Goal: Task Accomplishment & Management: Manage account settings

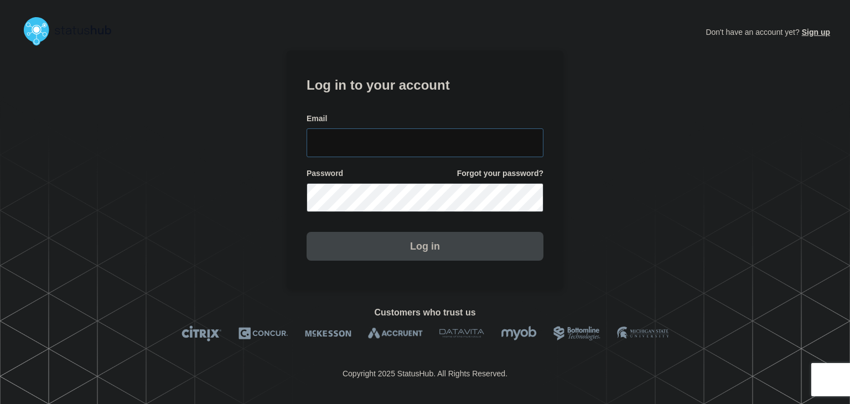
type input "[PERSON_NAME][EMAIL_ADDRESS][PERSON_NAME][DOMAIN_NAME]"
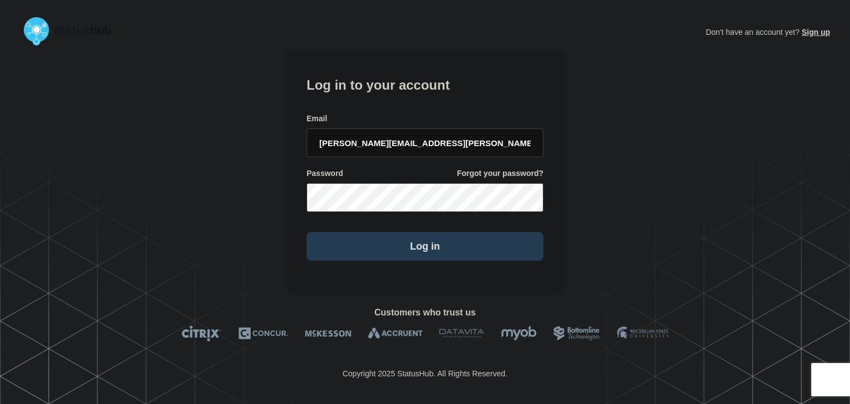
click at [392, 240] on button "Log in" at bounding box center [424, 246] width 237 height 29
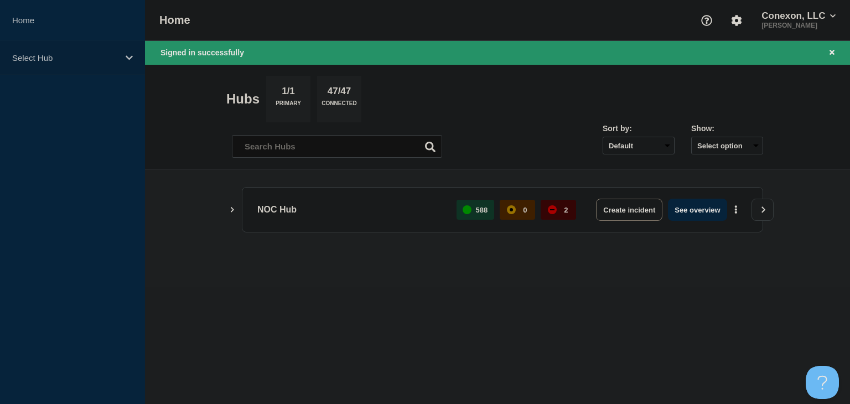
click at [76, 58] on p "Select Hub" at bounding box center [65, 57] width 106 height 9
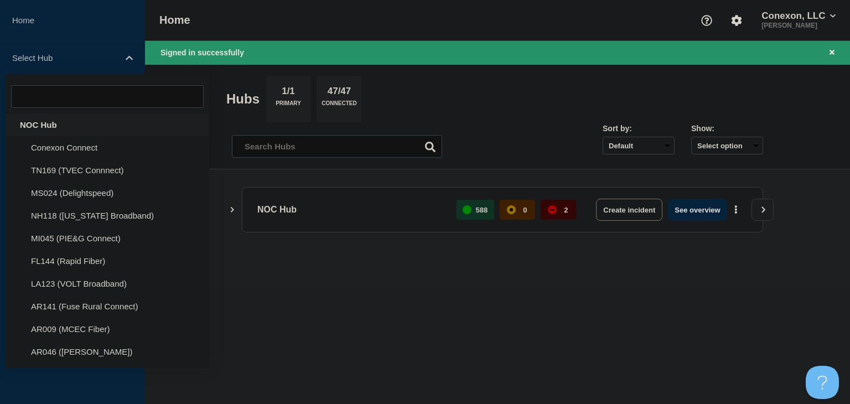
click at [55, 133] on div "NOC Hub" at bounding box center [108, 124] width 204 height 23
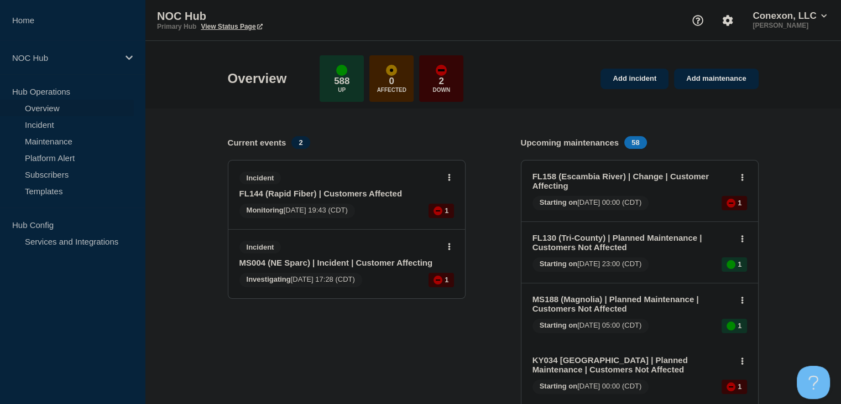
click at [324, 193] on link "FL144 (Rapid Fiber) | Customers Affected" at bounding box center [339, 193] width 200 height 9
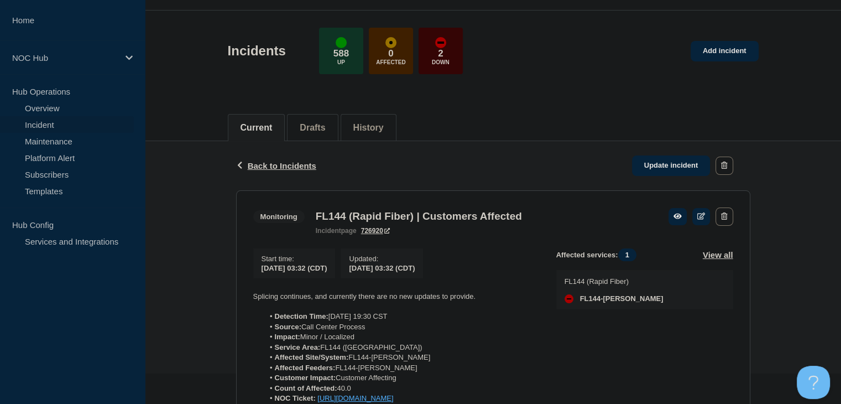
scroll to position [111, 0]
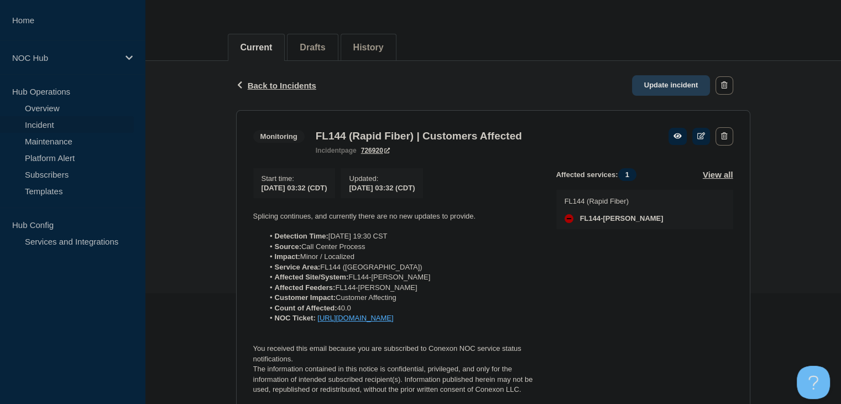
click at [666, 88] on link "Update incident" at bounding box center [671, 85] width 79 height 20
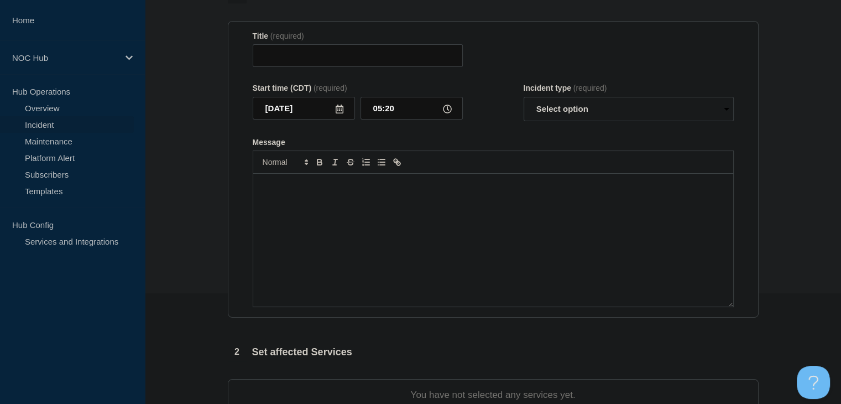
type input "FL144 (Rapid Fiber) | Customers Affected"
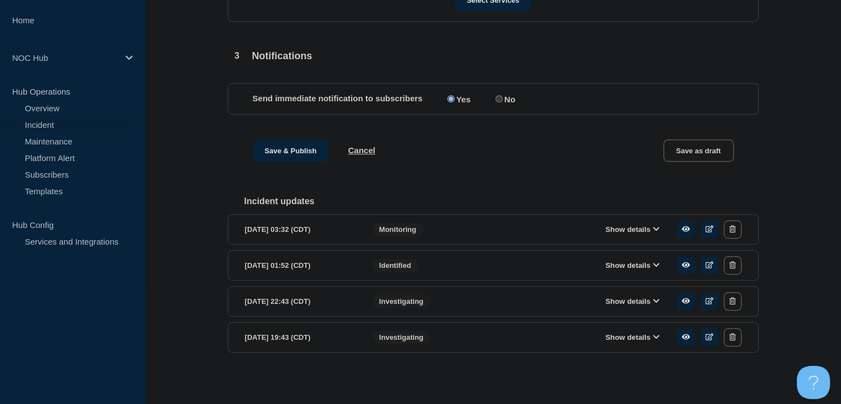
click at [614, 231] on button "Show details" at bounding box center [632, 229] width 61 height 9
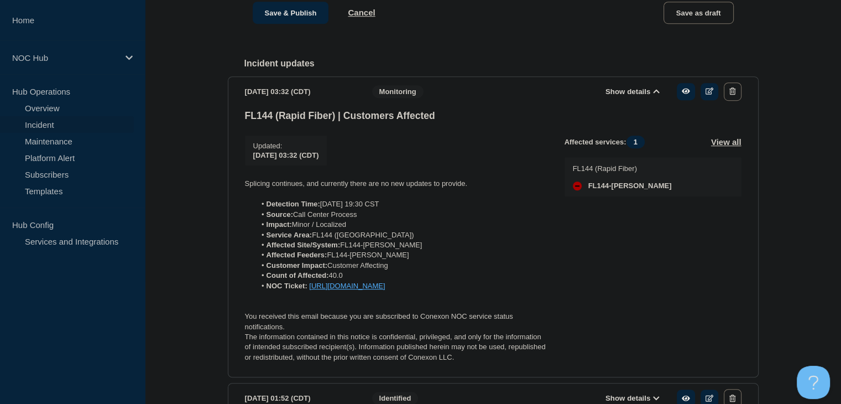
scroll to position [843, 0]
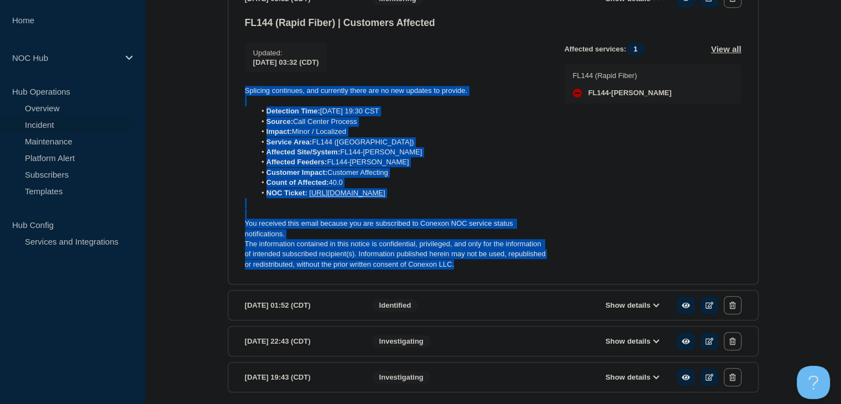
drag, startPoint x: 494, startPoint y: 291, endPoint x: 230, endPoint y: 108, distance: 321.9
click at [230, 108] on section "2025-10-02 03:32 (CDT) Show details Monitoring FL144 (Rapid Fiber) | Customers …" at bounding box center [493, 133] width 531 height 301
copy div "Splicing continues, and currently there are no new updates to provide. Detectio…"
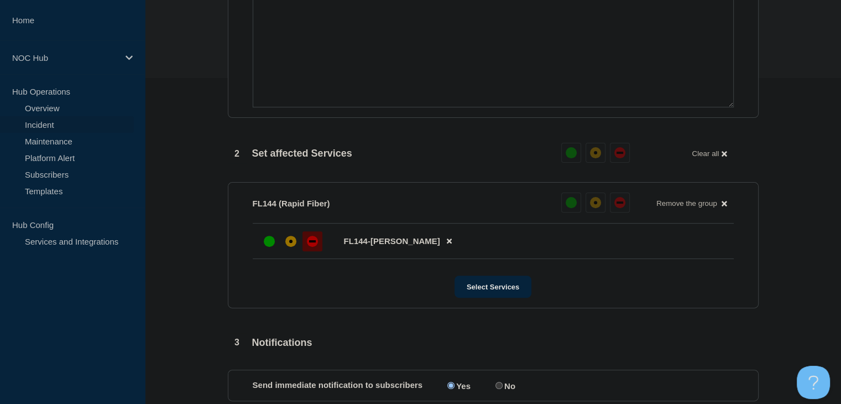
scroll to position [235, 0]
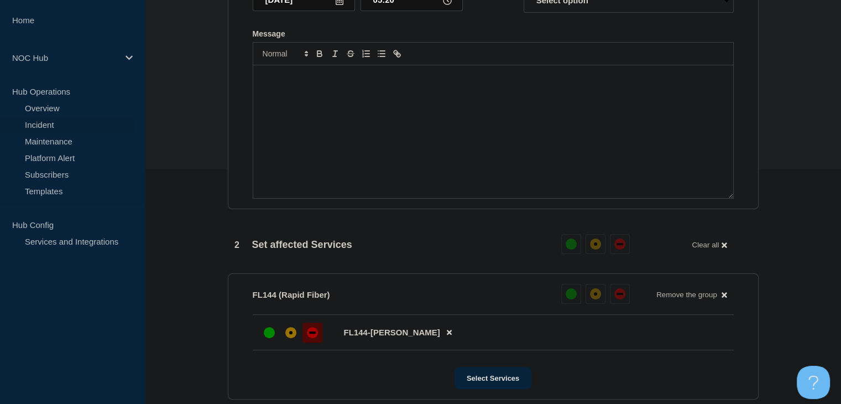
click at [308, 151] on div "Message" at bounding box center [493, 131] width 480 height 133
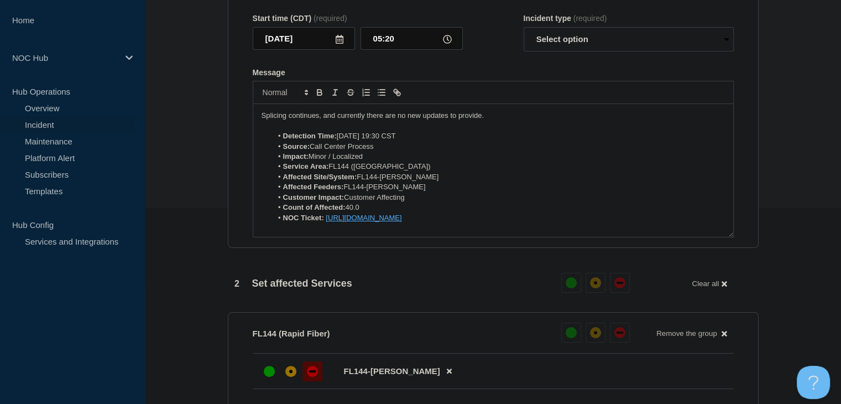
scroll to position [179, 0]
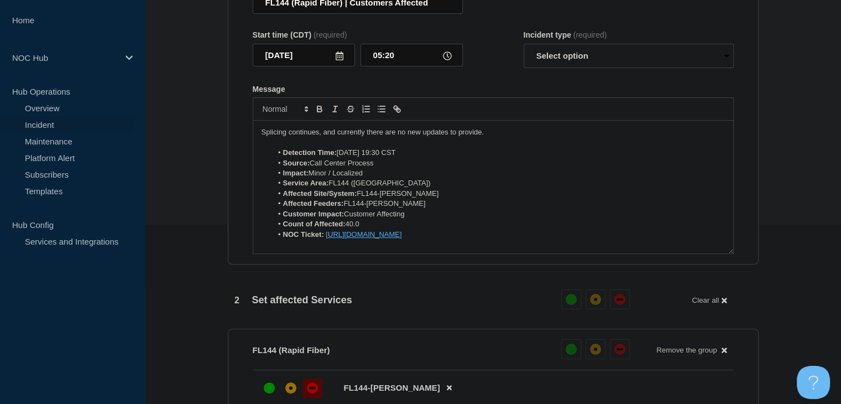
click at [329, 137] on p "Splicing continues, and currently there are no new updates to provide." at bounding box center [493, 132] width 463 height 10
drag, startPoint x: 584, startPoint y: 64, endPoint x: 582, endPoint y: 74, distance: 10.1
click at [584, 63] on select "Select option Investigating Identified Monitoring Resolved" at bounding box center [629, 56] width 210 height 24
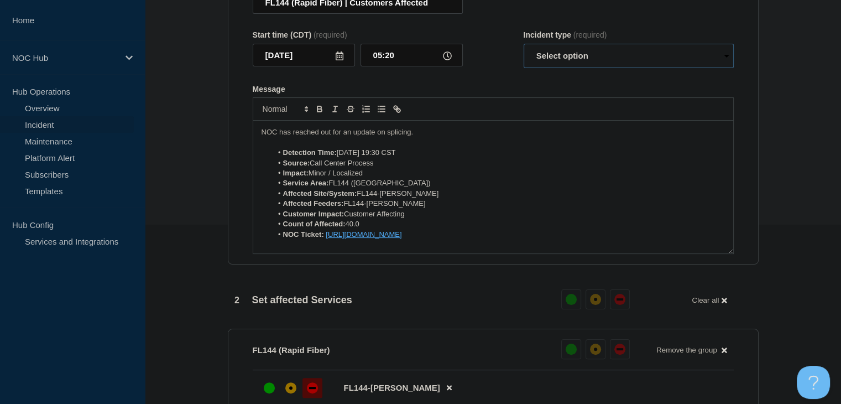
select select "monitoring"
click at [524, 50] on select "Select option Investigating Identified Monitoring Resolved" at bounding box center [629, 56] width 210 height 24
click at [502, 83] on form "Title (required) FL144 (Rapid Fiber) | Customers Affected Start time (CDT) (req…" at bounding box center [493, 116] width 481 height 276
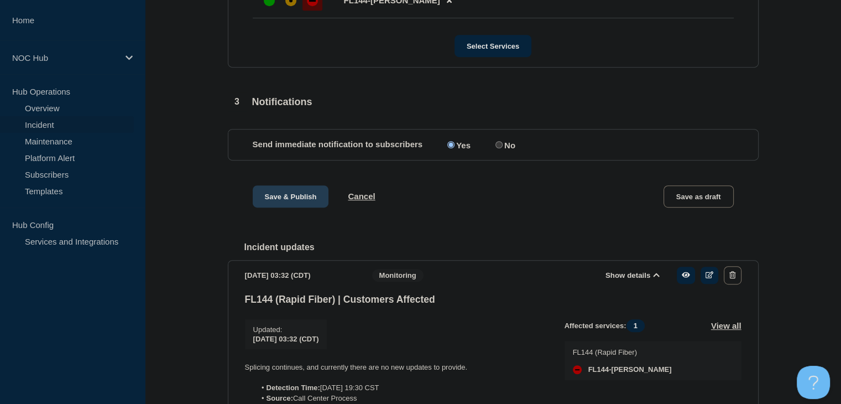
click at [292, 206] on button "Save & Publish" at bounding box center [291, 196] width 76 height 22
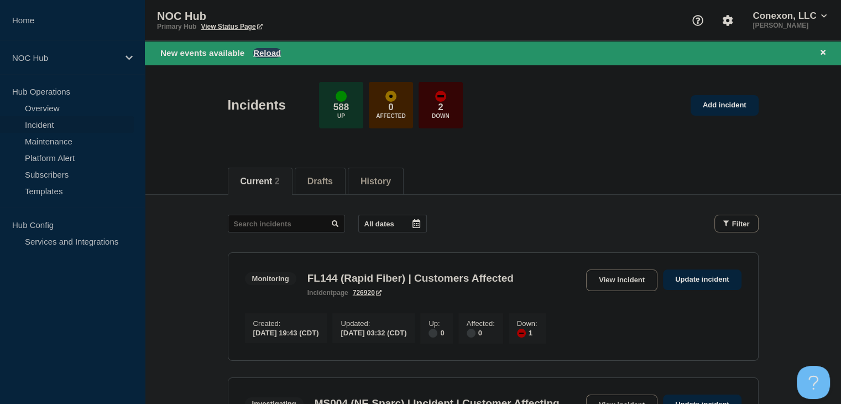
click at [269, 51] on button "Reload" at bounding box center [267, 52] width 28 height 9
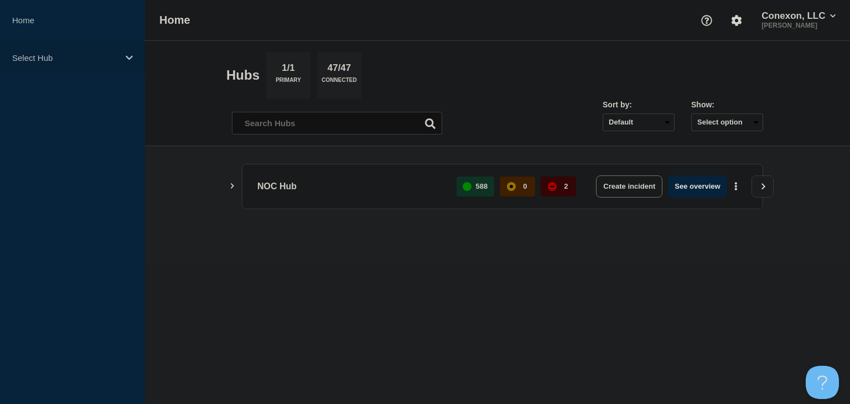
click at [69, 60] on p "Select Hub" at bounding box center [65, 57] width 106 height 9
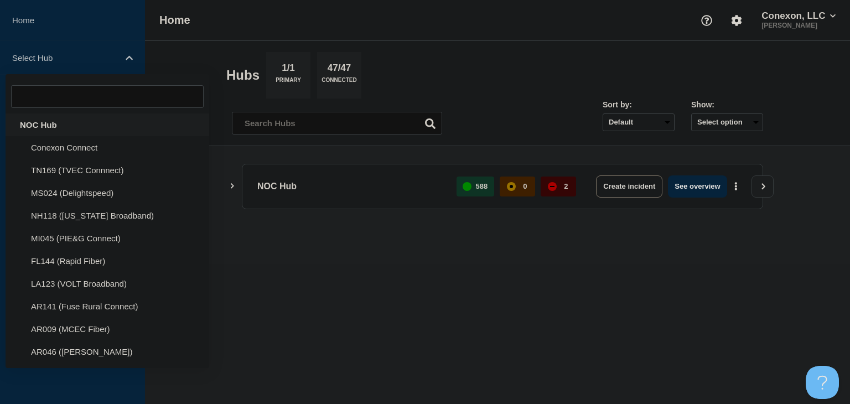
click at [59, 122] on div "NOC Hub" at bounding box center [108, 124] width 204 height 23
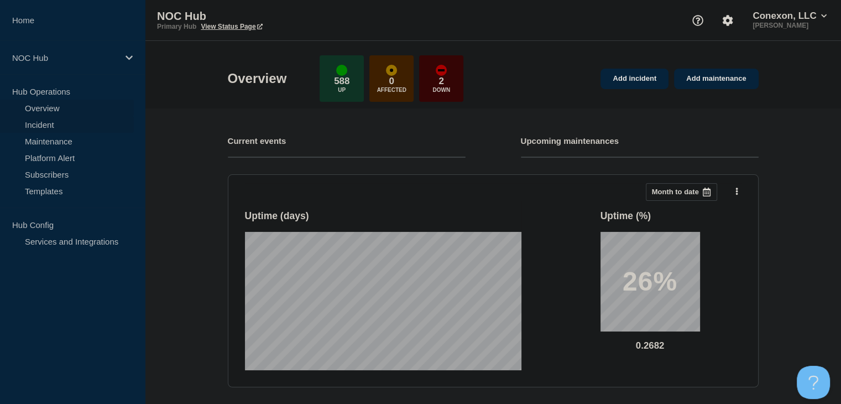
click at [45, 125] on link "Incident" at bounding box center [67, 124] width 134 height 17
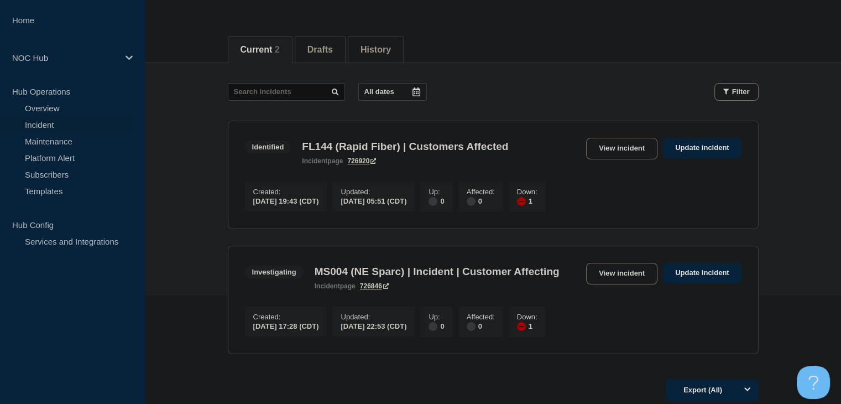
scroll to position [111, 0]
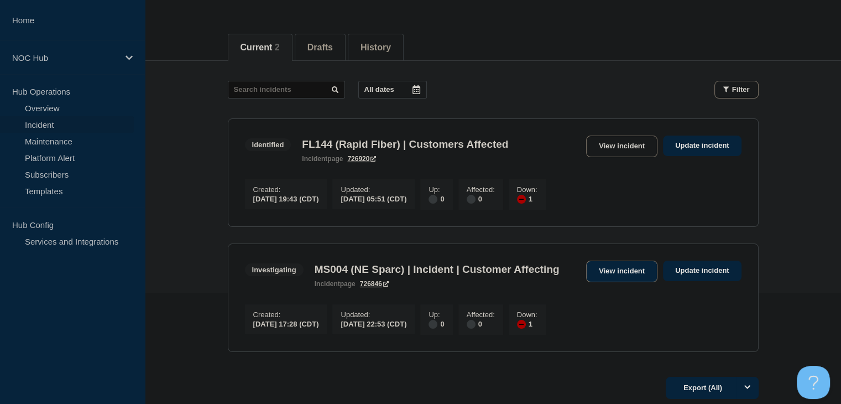
click at [614, 282] on link "View incident" at bounding box center [621, 272] width 71 height 22
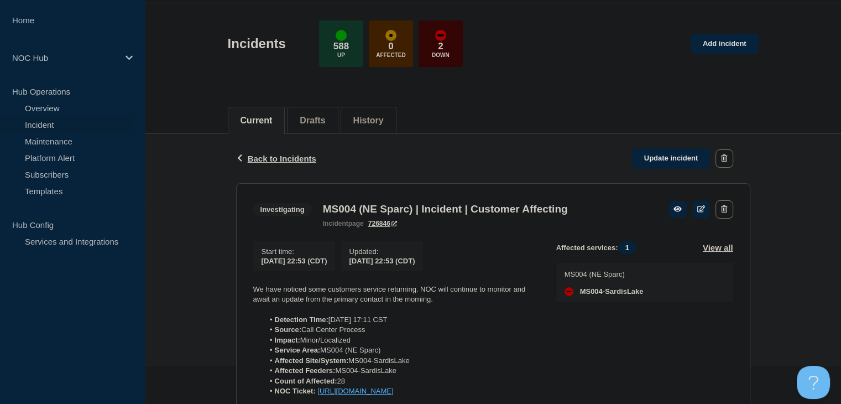
scroll to position [111, 0]
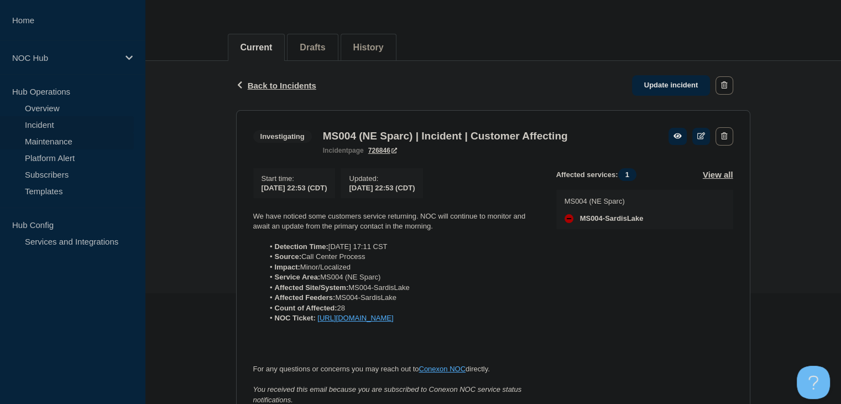
click at [48, 140] on link "Maintenance" at bounding box center [67, 141] width 134 height 17
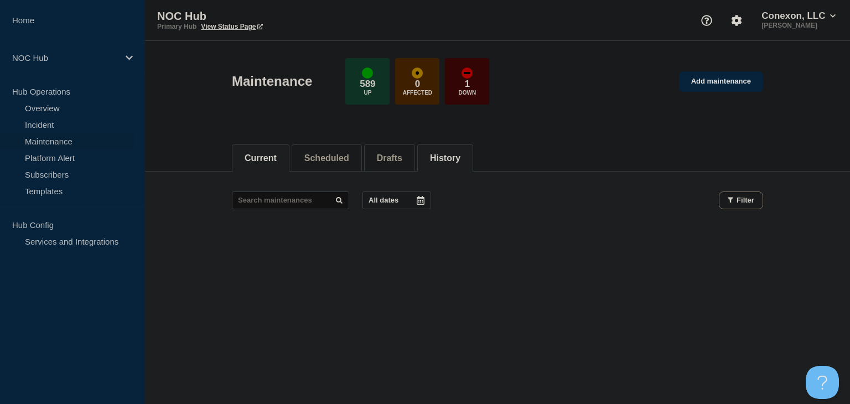
click at [460, 159] on button "History" at bounding box center [445, 158] width 30 height 10
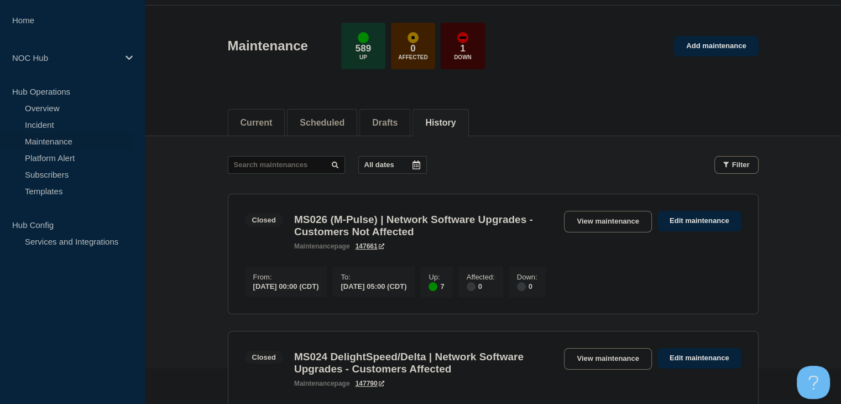
scroll to position [111, 0]
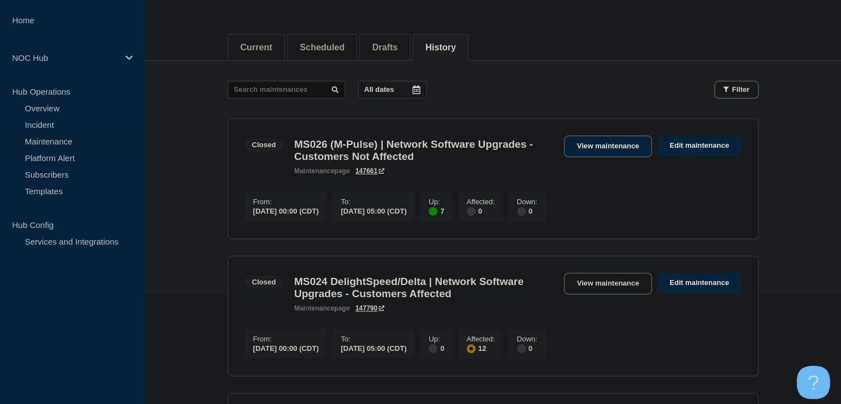
click at [594, 149] on link "View maintenance" at bounding box center [607, 147] width 87 height 22
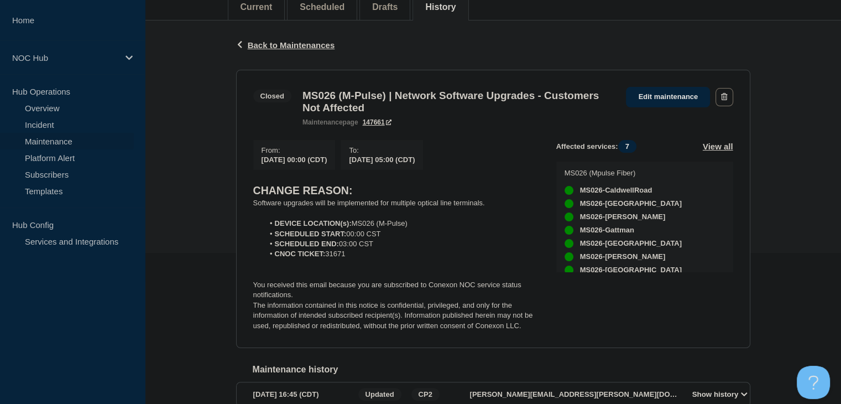
scroll to position [166, 0]
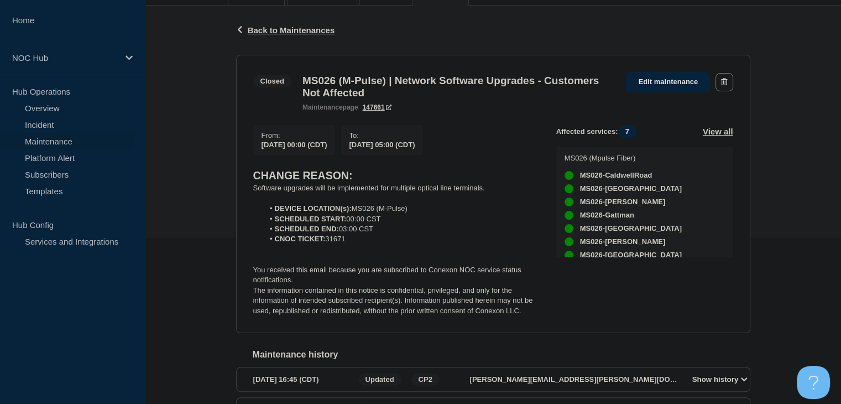
click at [337, 244] on li "CNOC TICKET: 31671" at bounding box center [401, 239] width 275 height 10
drag, startPoint x: 351, startPoint y: 247, endPoint x: 329, endPoint y: 246, distance: 22.7
click at [329, 244] on li "CNOC TICKET: 31671" at bounding box center [401, 239] width 275 height 10
copy li "31671"
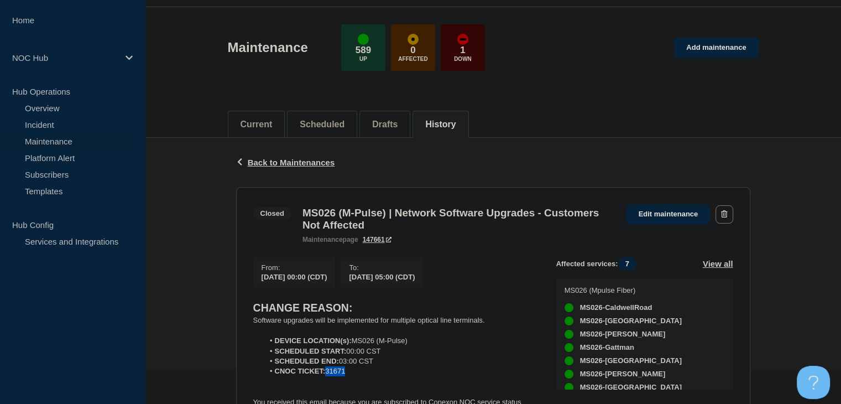
scroll to position [0, 0]
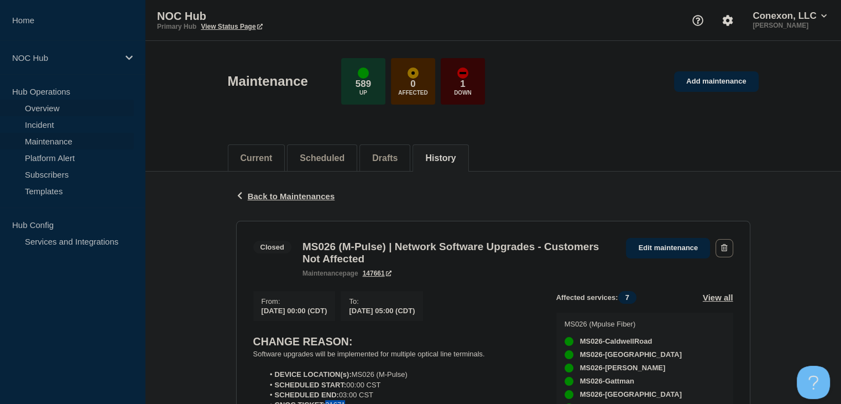
click at [50, 111] on link "Overview" at bounding box center [67, 108] width 134 height 17
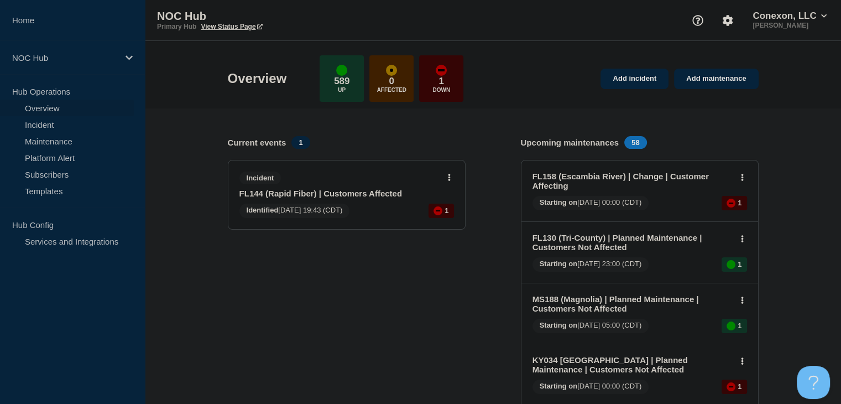
click at [439, 225] on div "Incident FL144 (Rapid Fiber) | Customers Affected Identified [DATE] 19:43 (CDT)…" at bounding box center [346, 194] width 237 height 69
click at [346, 195] on link "FL144 (Rapid Fiber) | Customers Affected" at bounding box center [339, 193] width 200 height 9
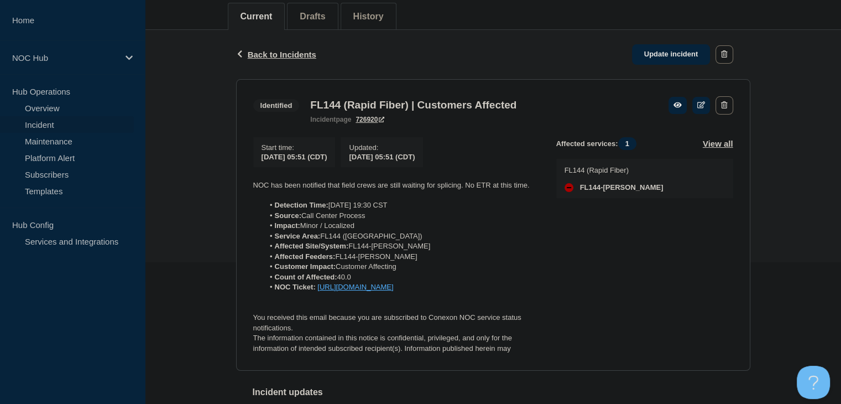
scroll to position [166, 0]
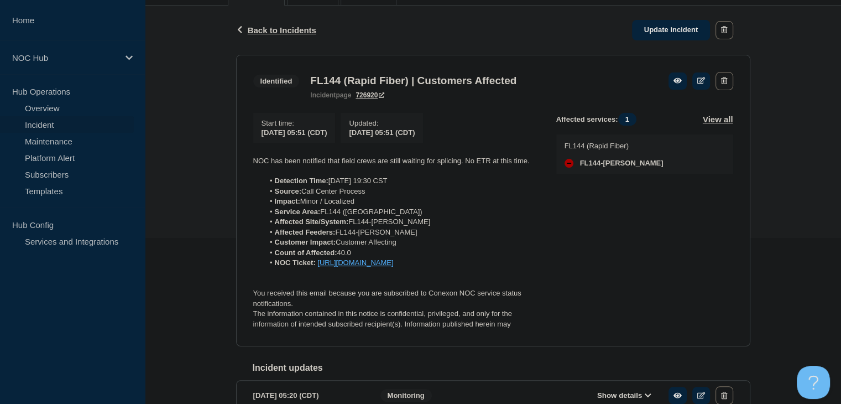
click at [526, 202] on li "Impact: Minor / Localized" at bounding box center [401, 201] width 275 height 10
